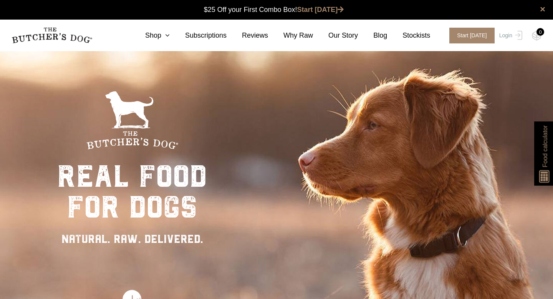
scroll to position [0, 0]
click at [511, 33] on link "Login" at bounding box center [509, 36] width 25 height 16
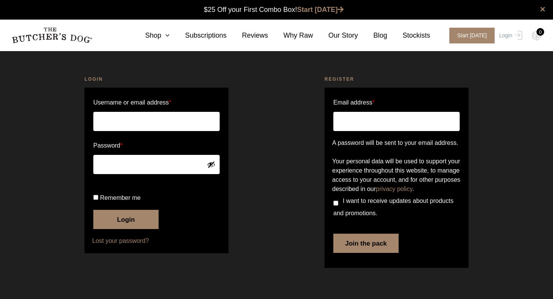
scroll to position [0, 0]
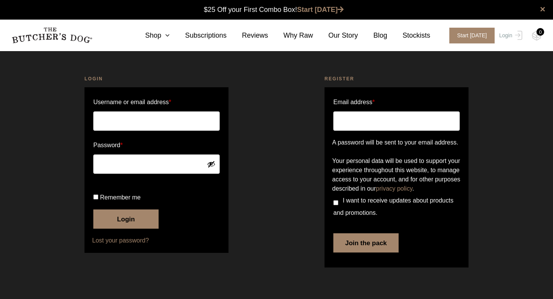
click at [128, 124] on input "Username or email address *" at bounding box center [156, 120] width 126 height 19
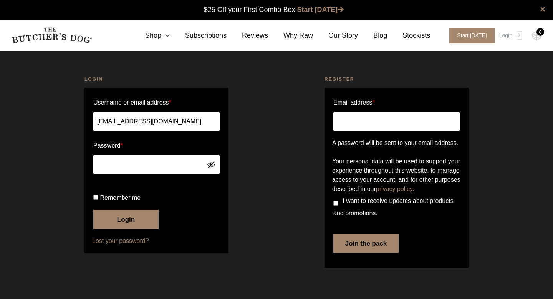
type input "[EMAIL_ADDRESS][DOMAIN_NAME]"
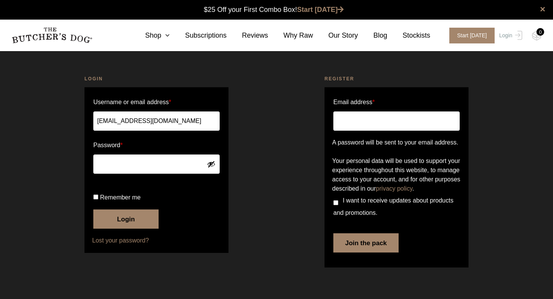
click at [129, 229] on button "Login" at bounding box center [125, 218] width 65 height 19
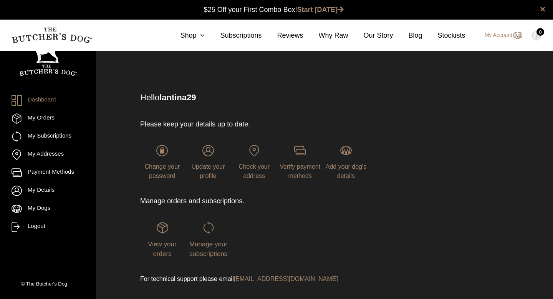
scroll to position [0, 0]
click at [209, 227] on img at bounding box center [209, 227] width 12 height 12
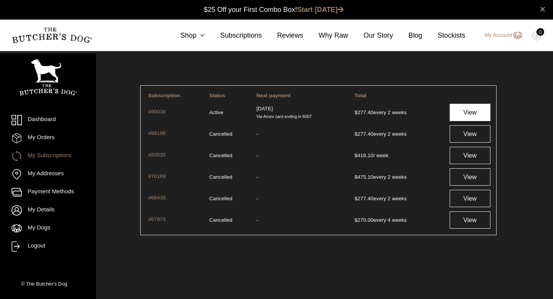
click at [474, 110] on link "View" at bounding box center [470, 112] width 41 height 17
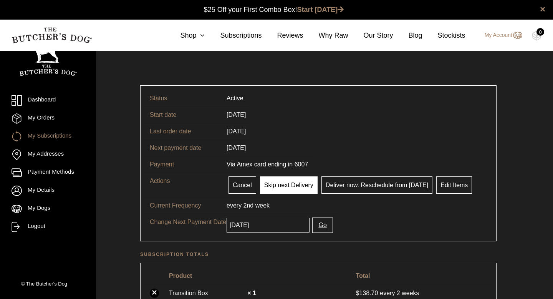
scroll to position [0, 0]
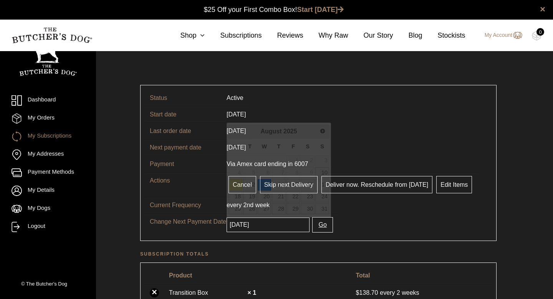
click at [269, 227] on input "2025-08-13" at bounding box center [268, 224] width 83 height 15
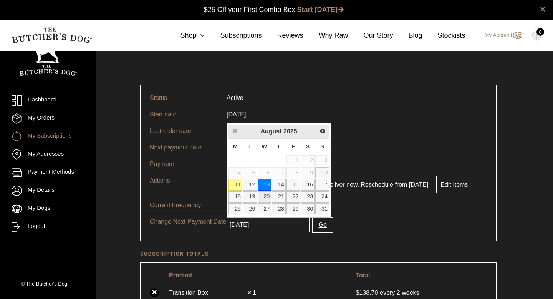
click at [266, 196] on link "20" at bounding box center [265, 196] width 14 height 11
type input "2025-08-20"
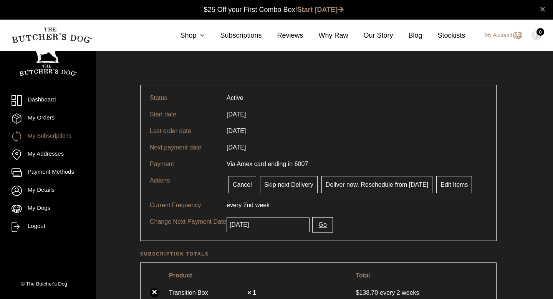
click at [266, 224] on input "2025-08-20" at bounding box center [268, 224] width 83 height 15
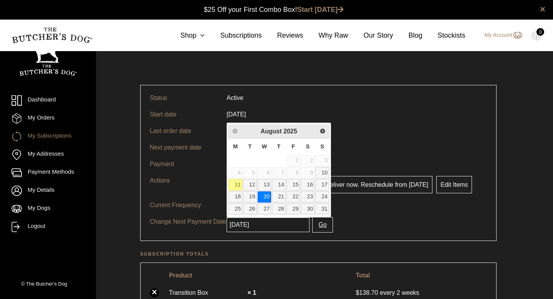
click at [312, 225] on button "Go" at bounding box center [322, 224] width 20 height 15
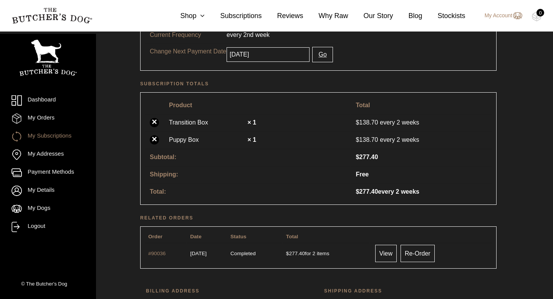
scroll to position [209, 0]
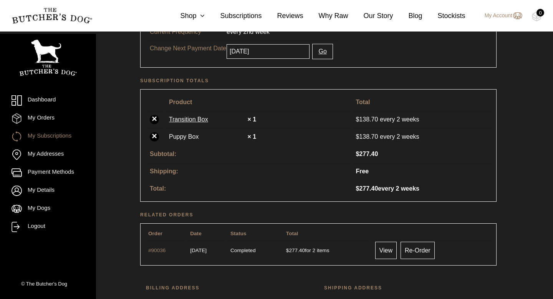
click at [187, 118] on link "Transition Box" at bounding box center [207, 119] width 77 height 9
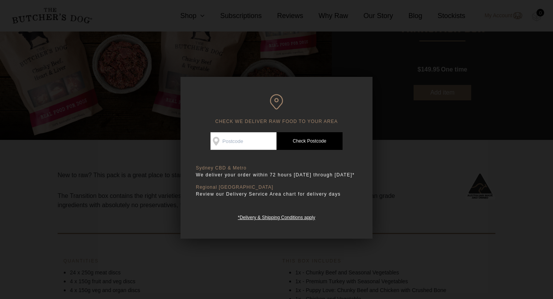
scroll to position [106, 0]
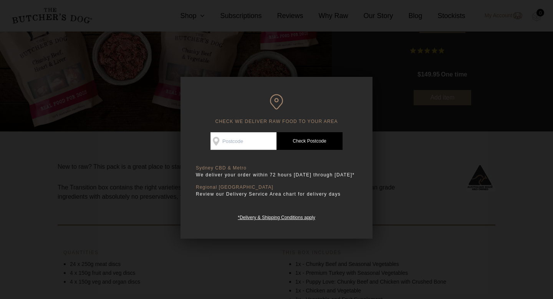
click at [415, 176] on div at bounding box center [276, 149] width 553 height 299
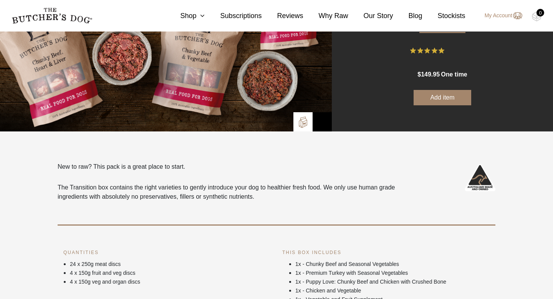
scroll to position [260, 0]
